Goal: Browse casually

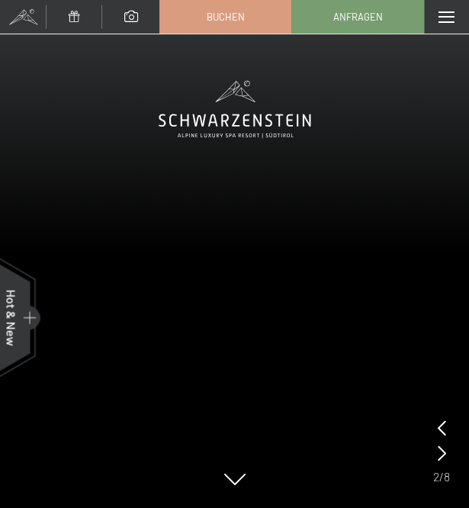
click at [440, 18] on span at bounding box center [447, 16] width 16 height 11
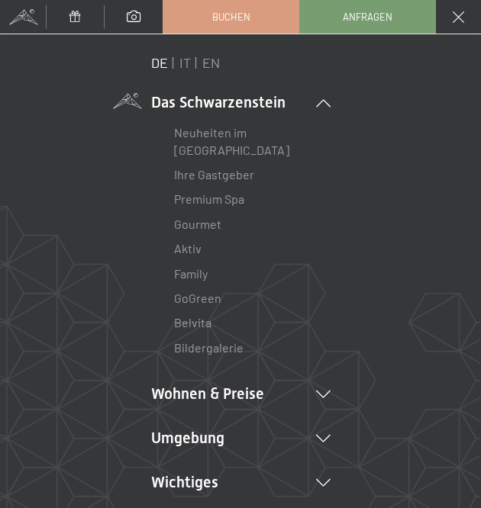
click at [28, 14] on span at bounding box center [23, 17] width 46 height 34
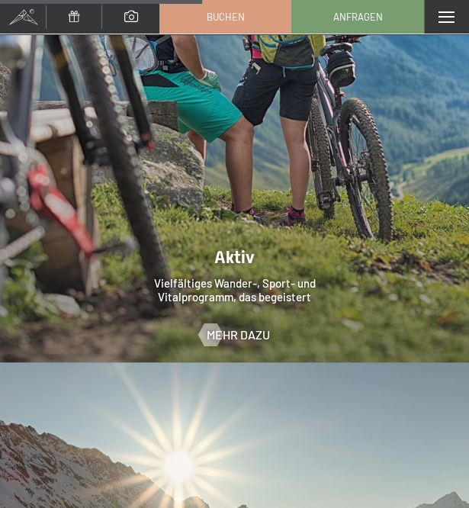
scroll to position [2984, 0]
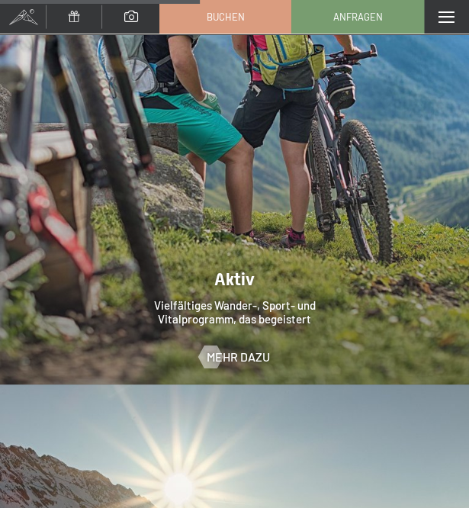
click at [411, 76] on div at bounding box center [234, 92] width 469 height 586
click at [169, 147] on div at bounding box center [234, 92] width 469 height 586
click at [354, 117] on div at bounding box center [234, 92] width 469 height 586
